Goal: Browse casually: Explore the website without a specific task or goal

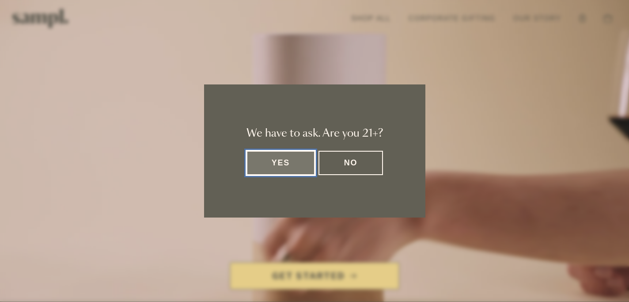
click at [251, 166] on button "Yes" at bounding box center [281, 163] width 69 height 24
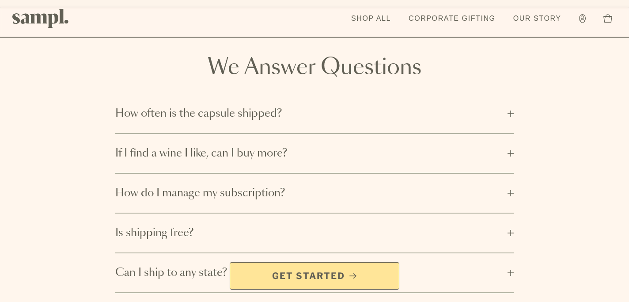
scroll to position [1253, 0]
click at [255, 106] on span "How often is the capsule shipped?" at bounding box center [308, 113] width 387 height 14
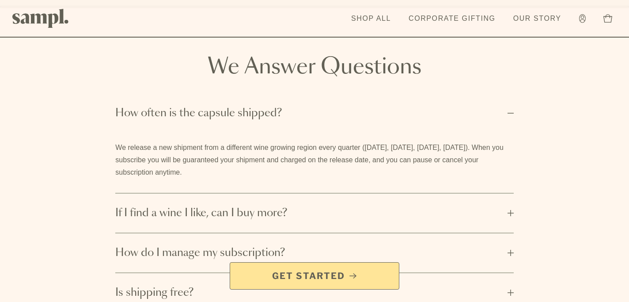
click at [235, 206] on span "If I find a wine I like, can I buy more?" at bounding box center [308, 213] width 387 height 14
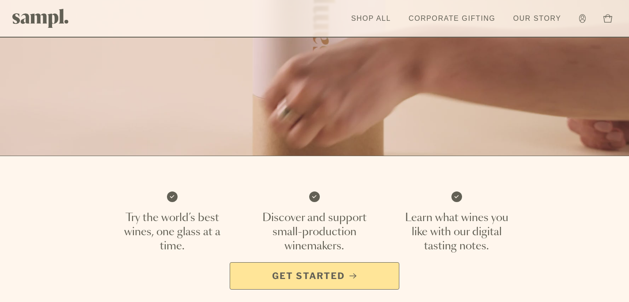
scroll to position [133, 0]
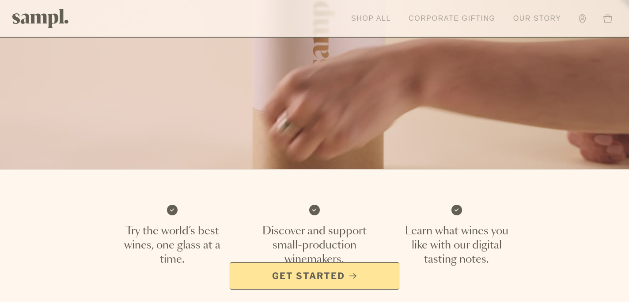
click at [366, 19] on link "Shop All" at bounding box center [371, 18] width 49 height 19
